Goal: Task Accomplishment & Management: Complete application form

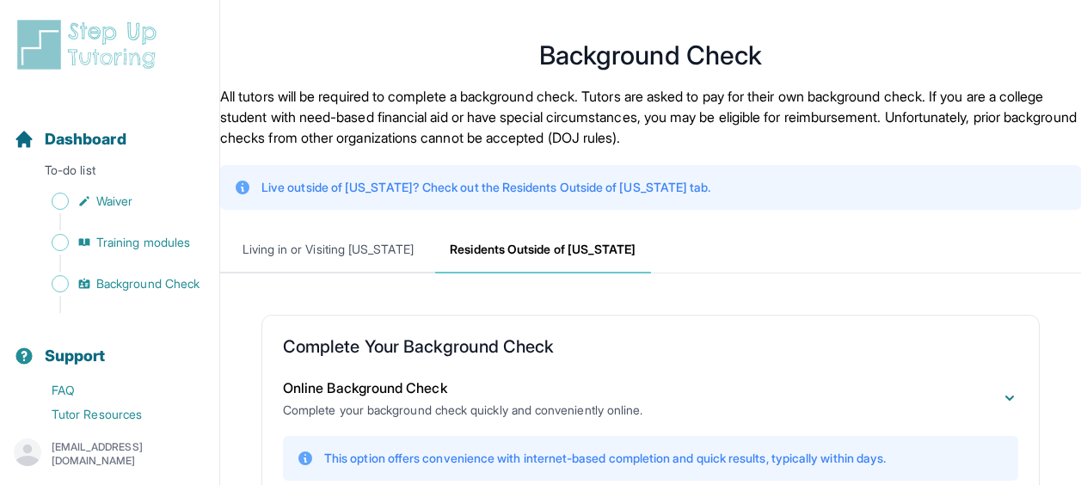
scroll to position [533, 0]
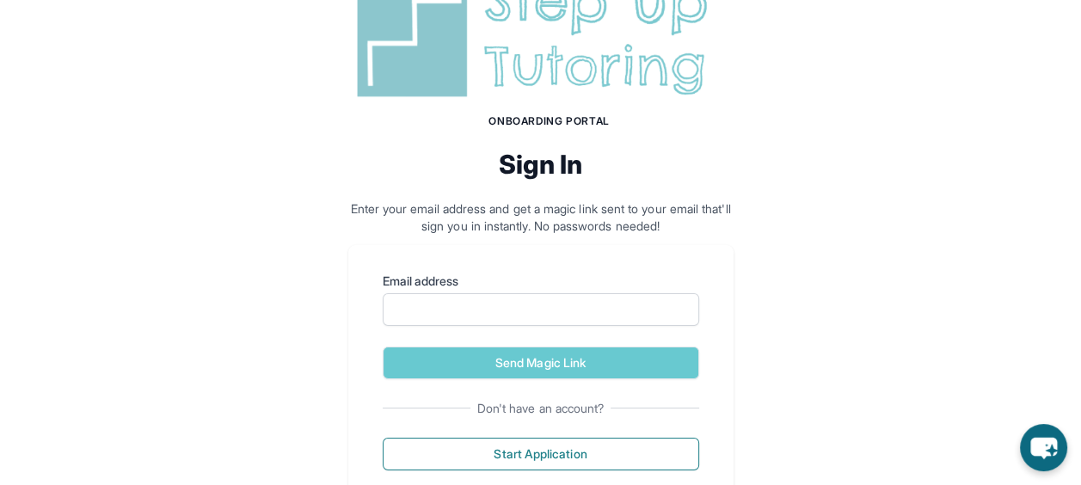
scroll to position [128, 0]
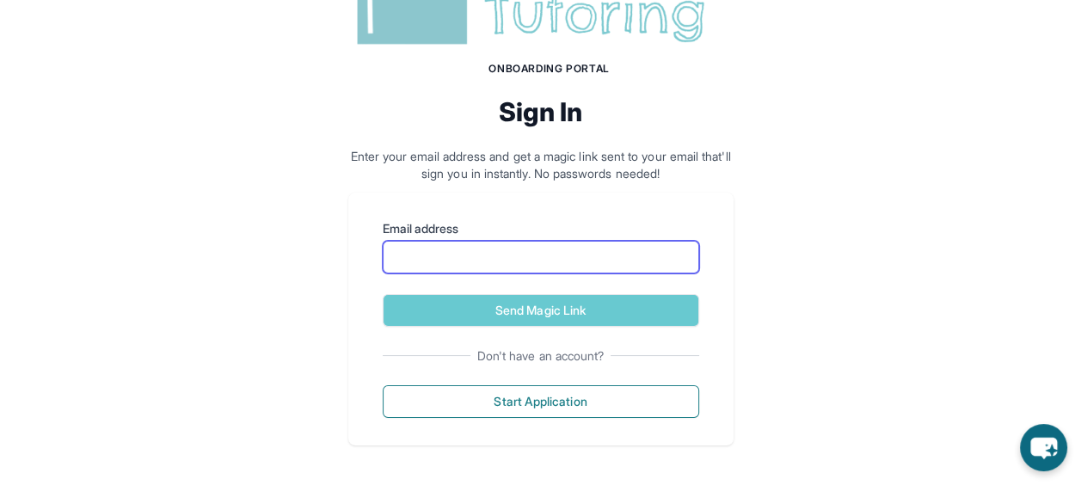
click at [453, 257] on input "Email address" at bounding box center [541, 257] width 316 height 33
type input "**********"
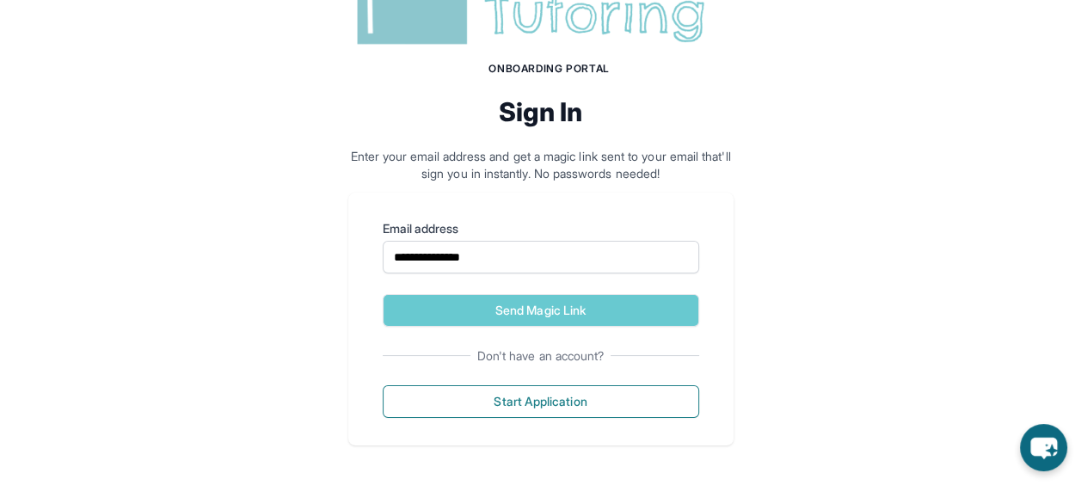
click at [525, 318] on button "Send Magic Link" at bounding box center [541, 310] width 316 height 33
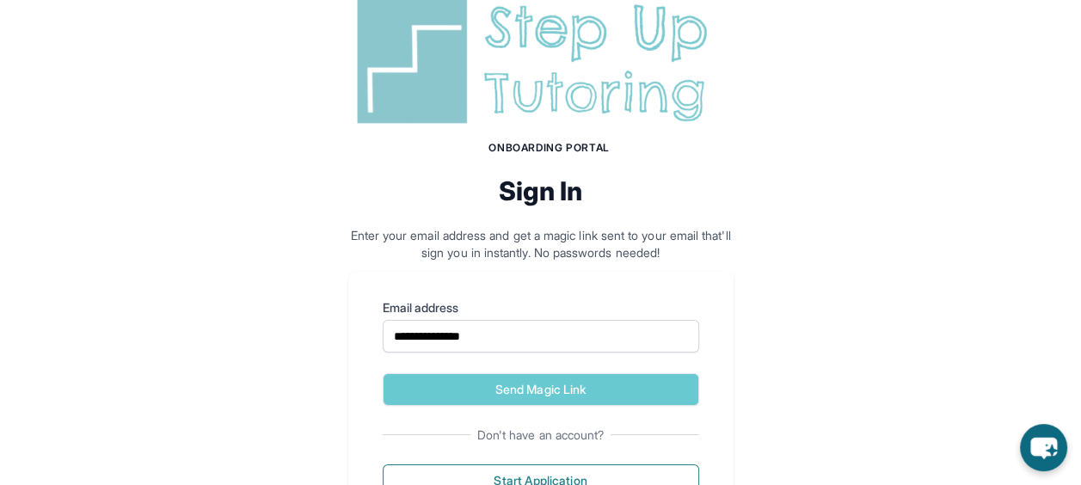
scroll to position [208, 0]
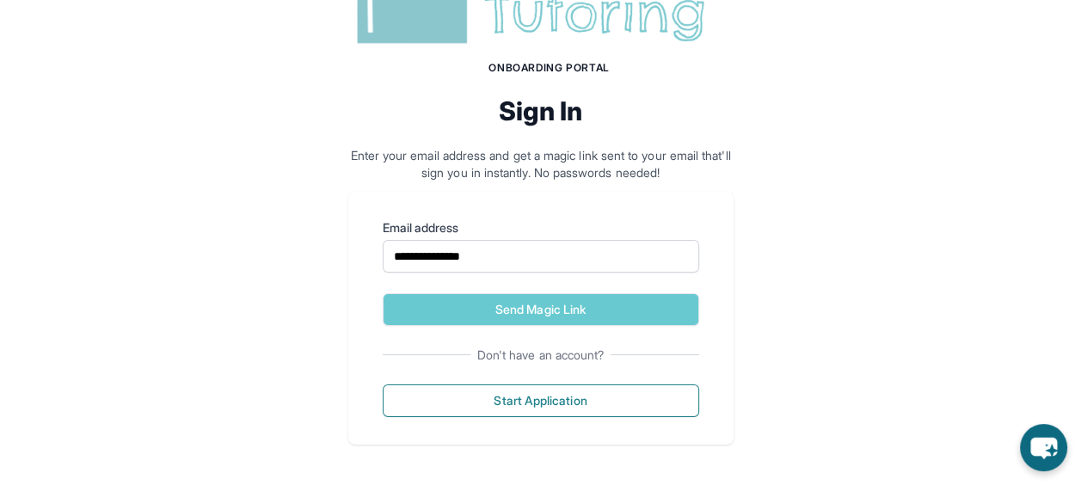
click at [532, 314] on button "Send Magic Link" at bounding box center [541, 309] width 316 height 33
click at [553, 401] on button "Start Application" at bounding box center [541, 400] width 316 height 33
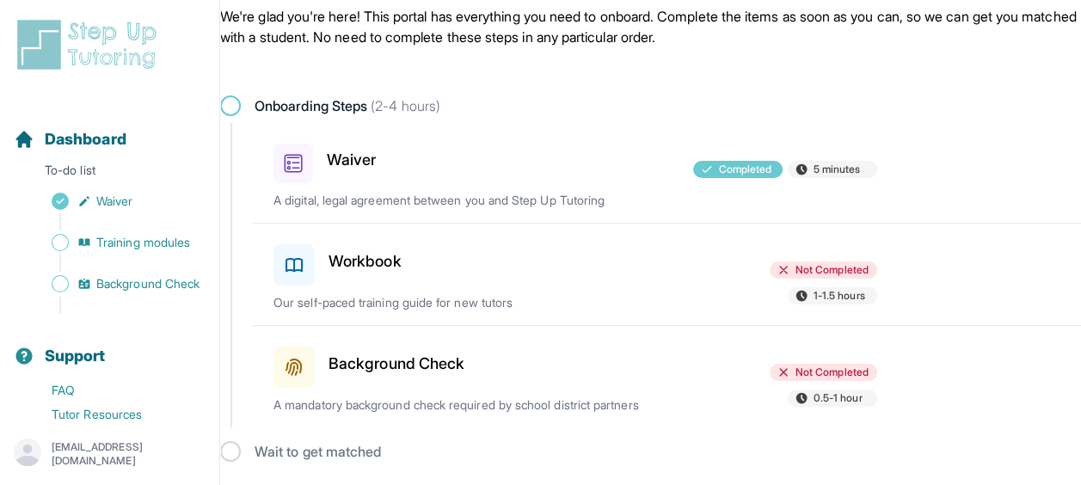
scroll to position [66, 0]
click at [388, 261] on h3 "Workbook" at bounding box center [364, 261] width 73 height 24
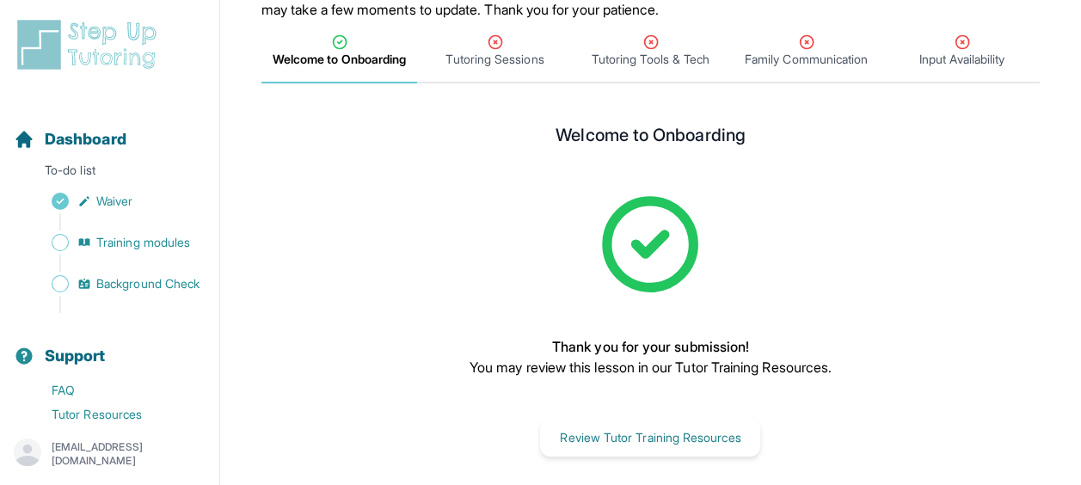
scroll to position [217, 0]
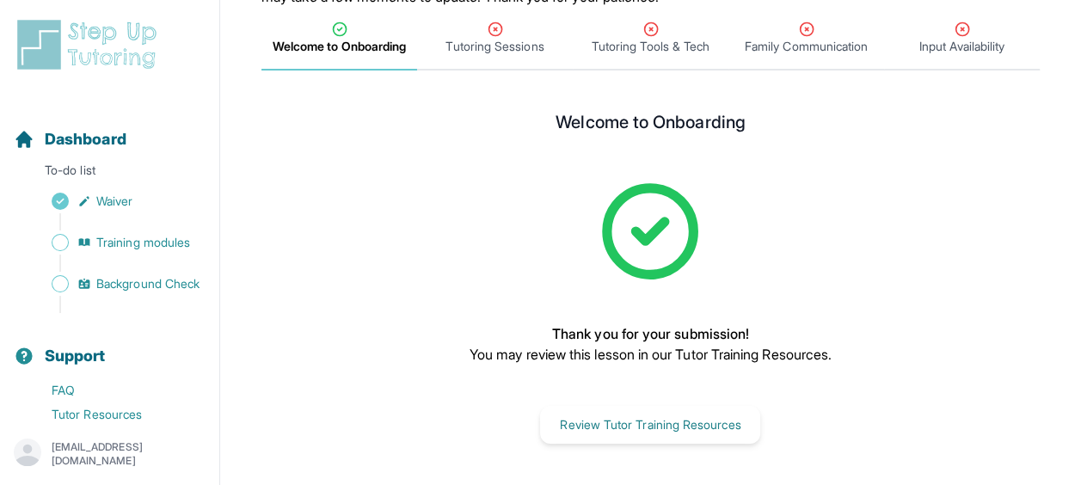
click at [469, 65] on span "Tutoring Sessions" at bounding box center [495, 39] width 156 height 64
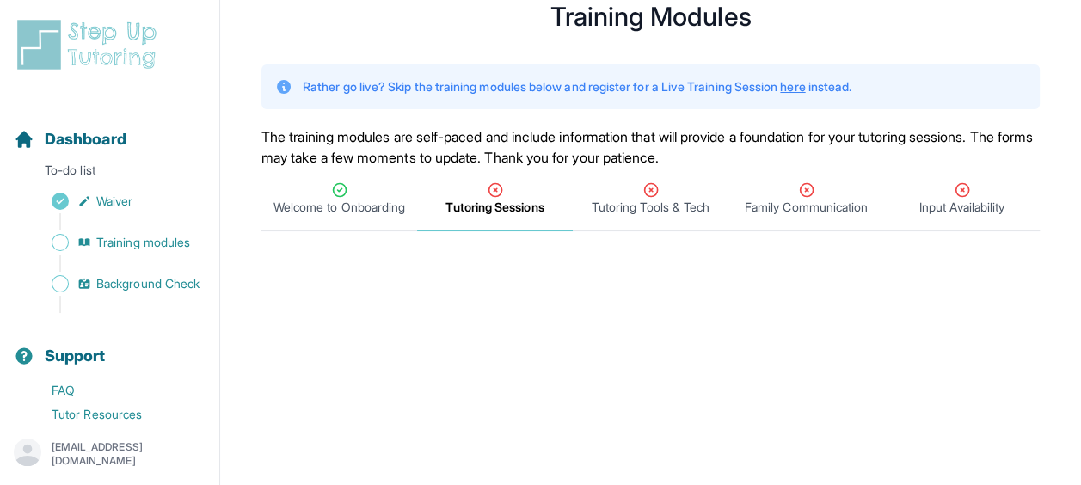
scroll to position [56, 0]
click at [127, 251] on link "Training modules" at bounding box center [116, 242] width 205 height 24
click at [148, 238] on span "Training modules" at bounding box center [143, 242] width 94 height 17
click at [144, 292] on span "Background Check" at bounding box center [147, 283] width 103 height 17
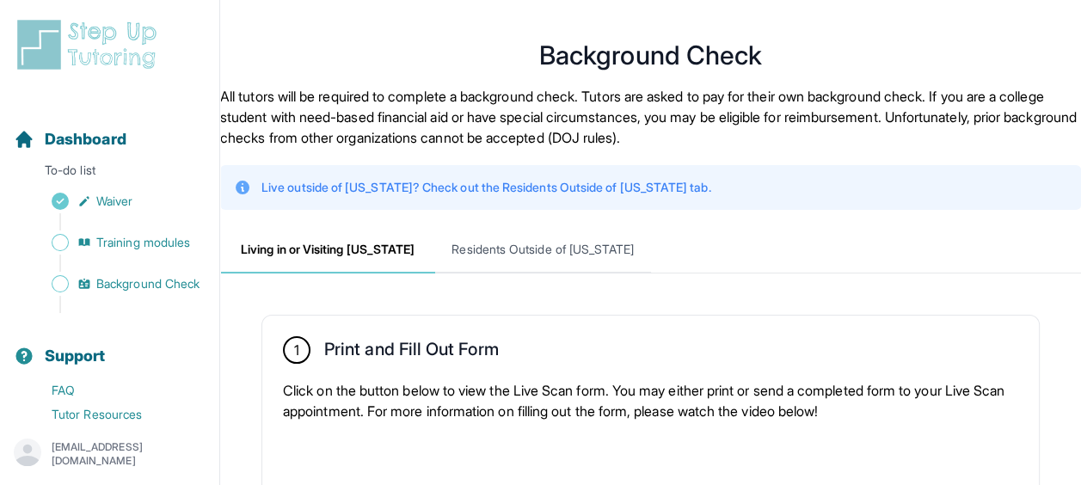
click at [513, 257] on span "Residents Outside of California" at bounding box center [542, 250] width 215 height 46
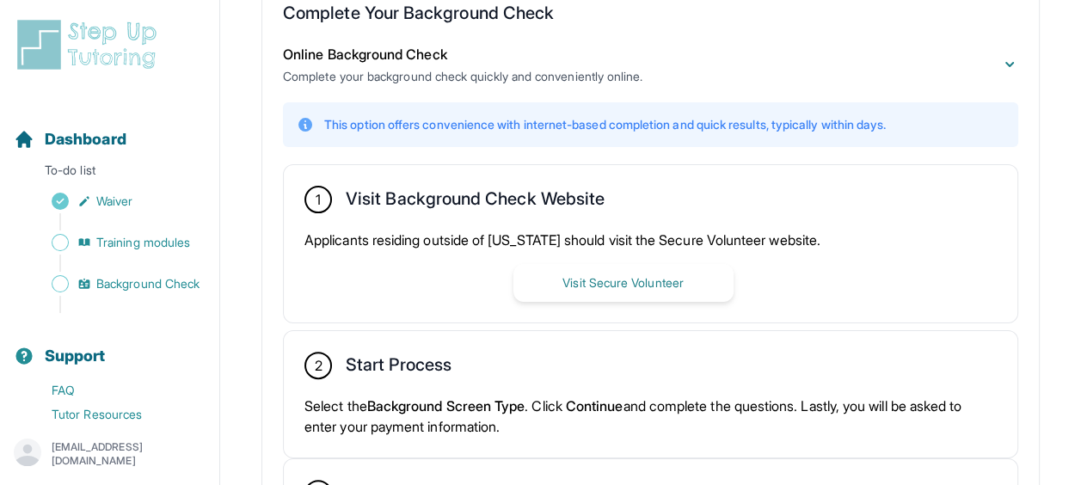
scroll to position [446, 0]
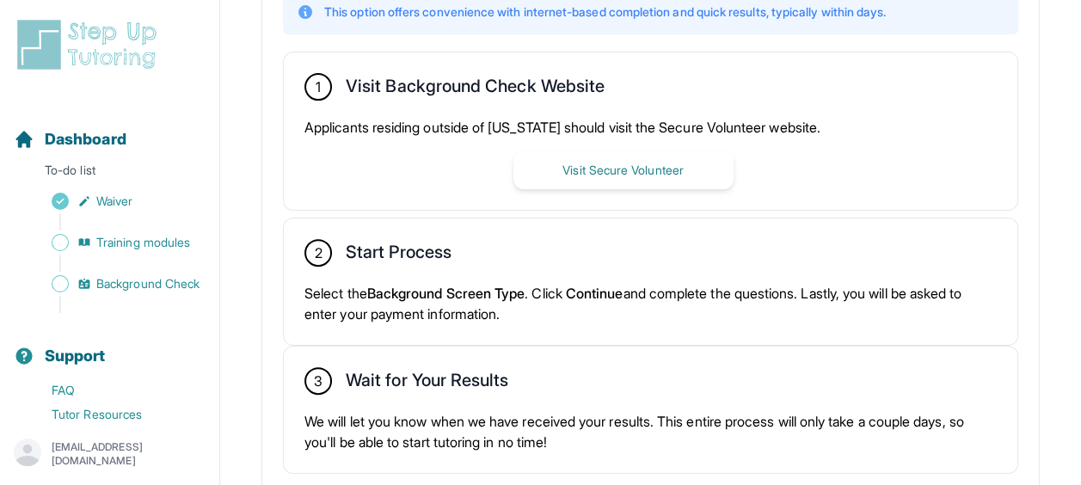
click at [552, 180] on button "Visit Secure Volunteer" at bounding box center [623, 170] width 220 height 38
